Goal: Task Accomplishment & Management: Use online tool/utility

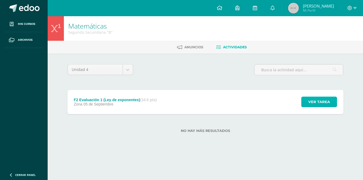
click at [315, 103] on span "Ver tarea" at bounding box center [319, 102] width 22 height 10
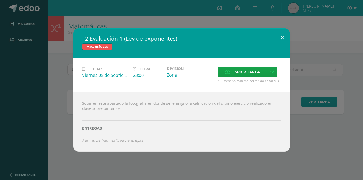
click at [279, 38] on button at bounding box center [281, 37] width 15 height 18
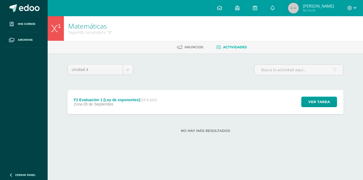
click at [279, 38] on div "Matemáticas Segundo Secundaria "B"" at bounding box center [205, 28] width 315 height 25
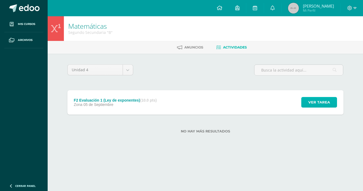
click at [317, 97] on span "Ver tarea" at bounding box center [319, 102] width 22 height 10
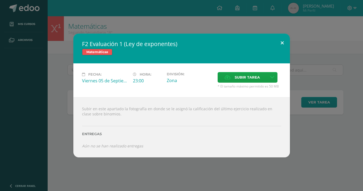
click at [282, 41] on button at bounding box center [281, 43] width 15 height 18
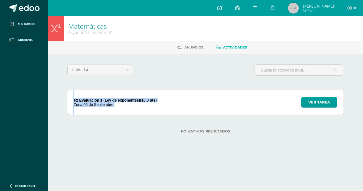
drag, startPoint x: 72, startPoint y: 99, endPoint x: 148, endPoint y: 108, distance: 76.0
click at [148, 108] on div "F2 Evaluación 1 (Ley de exponentes) (10.0 pts) Zona [DATE][GEOGRAPHIC_DATA]" at bounding box center [115, 102] width 96 height 24
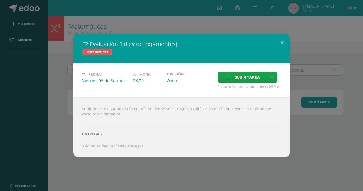
drag, startPoint x: 117, startPoint y: 114, endPoint x: 76, endPoint y: 107, distance: 41.4
click at [76, 107] on div "Subir en este apartado la fotografía en donde se le asignó la calificación del …" at bounding box center [181, 127] width 216 height 60
click at [121, 118] on div at bounding box center [181, 118] width 199 height 4
click at [283, 40] on button at bounding box center [281, 43] width 15 height 18
